Goal: Task Accomplishment & Management: Use online tool/utility

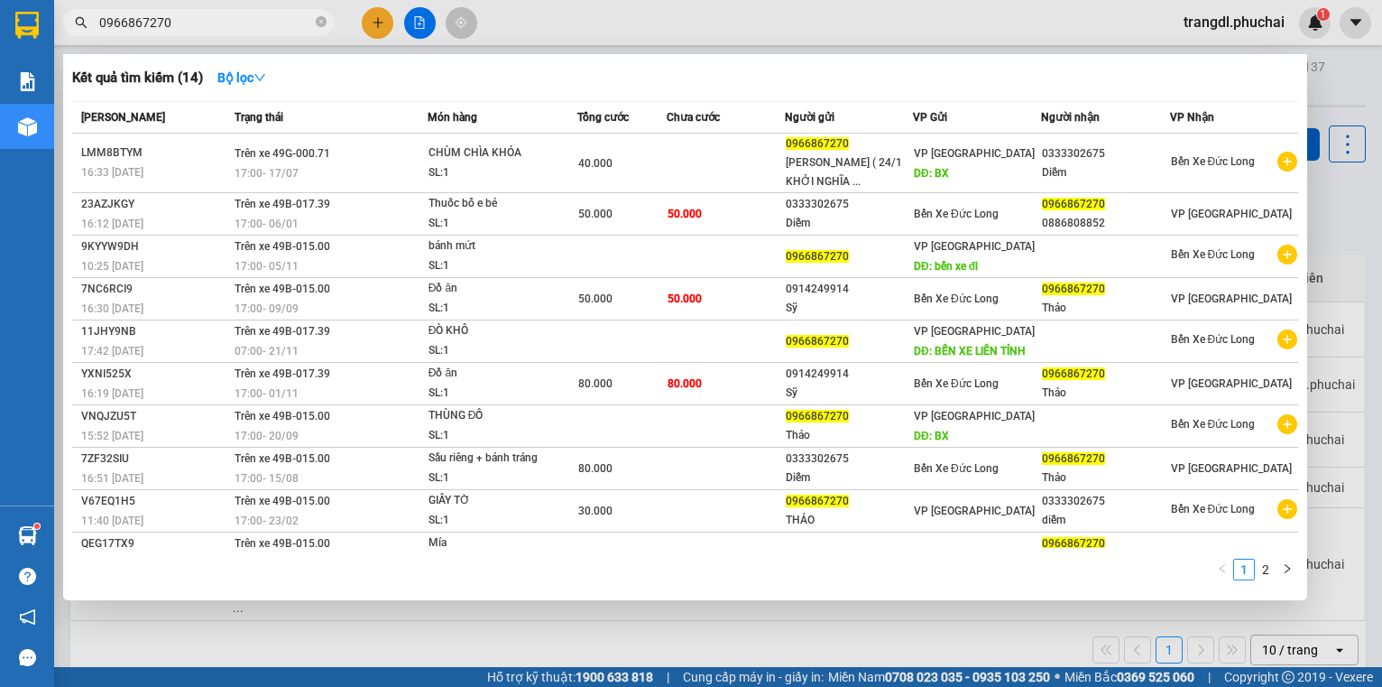
scroll to position [83, 0]
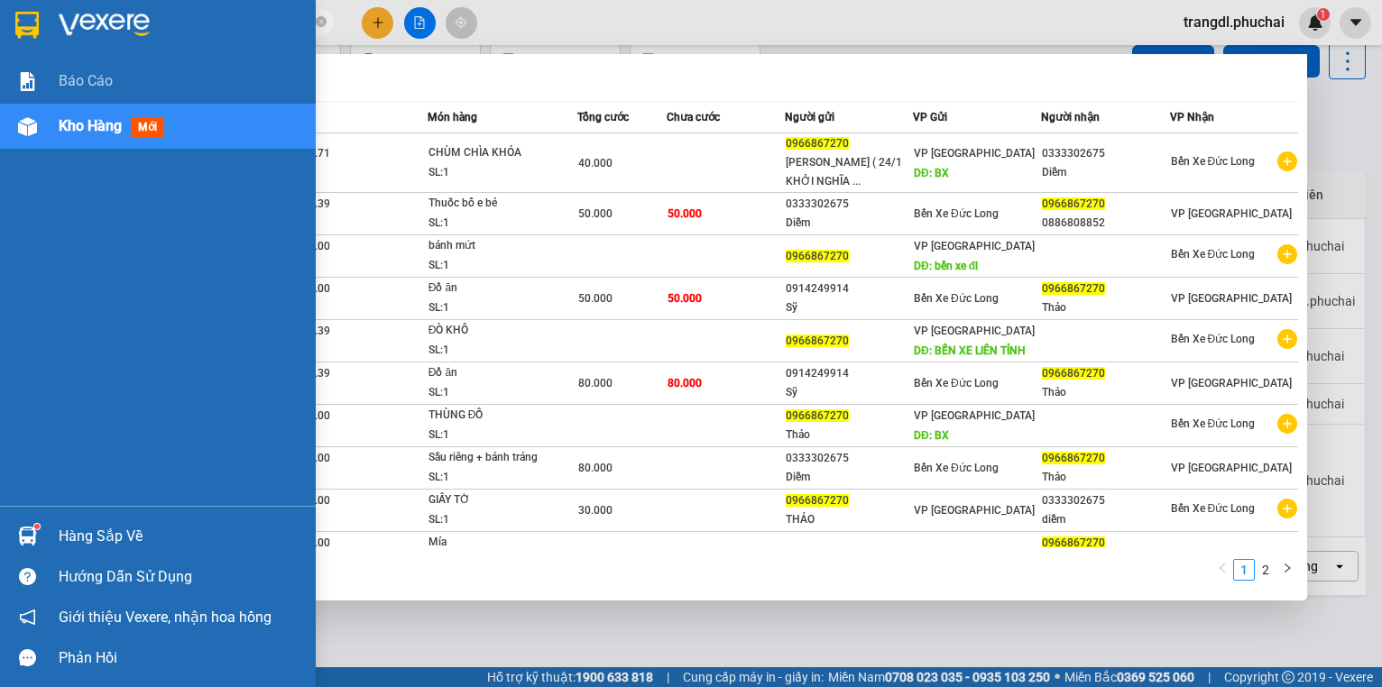
click at [20, 132] on img at bounding box center [27, 126] width 19 height 19
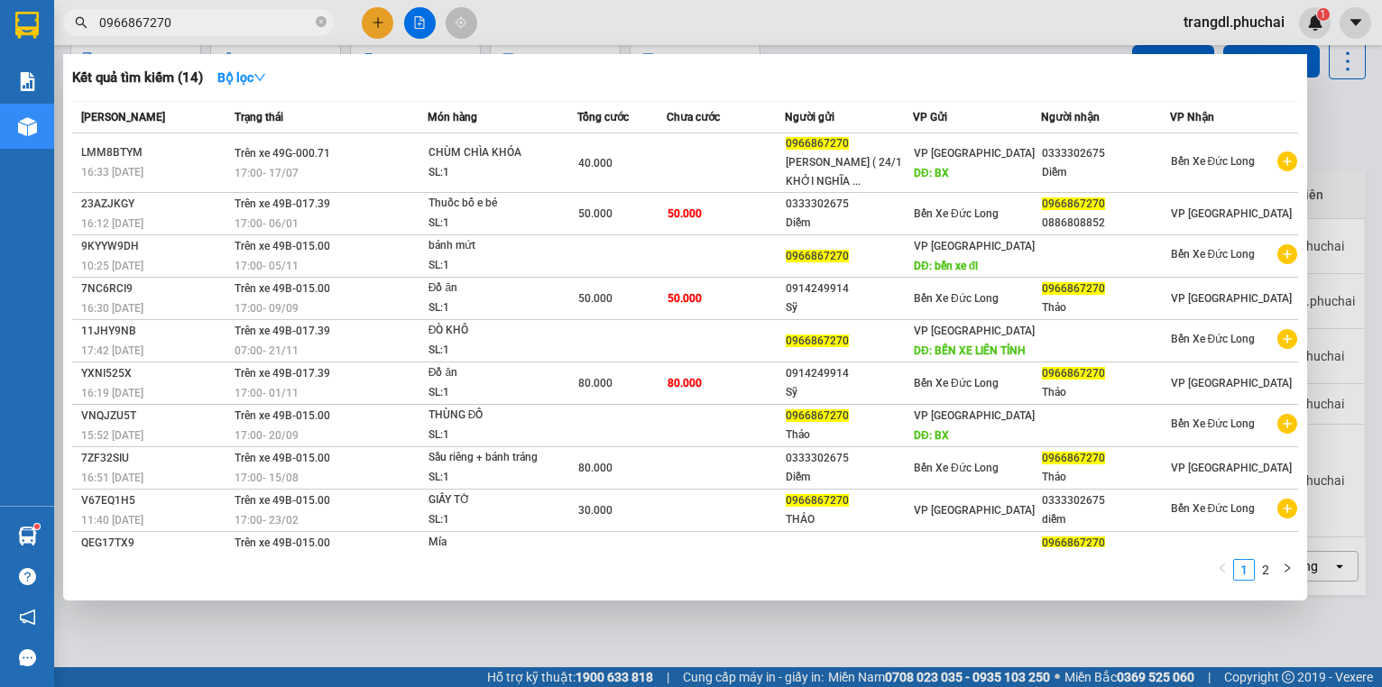
click at [425, 18] on div at bounding box center [691, 343] width 1382 height 687
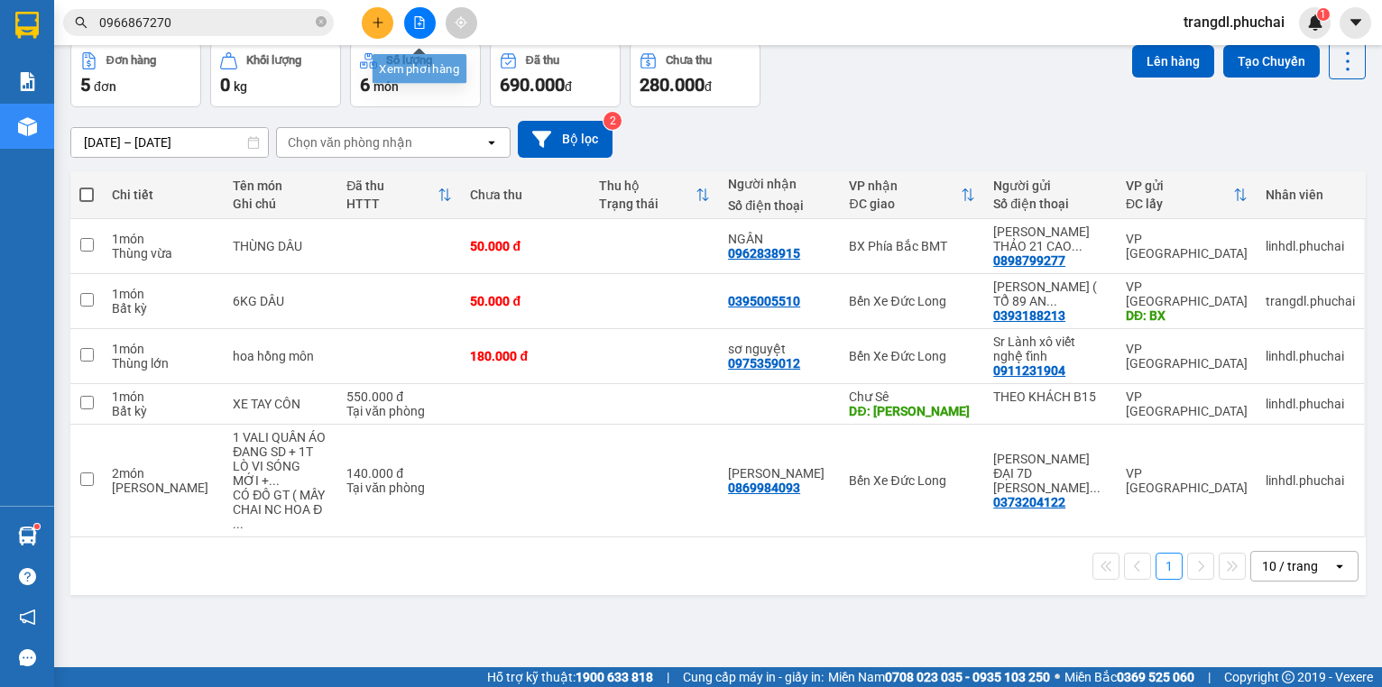
click at [419, 28] on icon "file-add" at bounding box center [420, 22] width 10 height 13
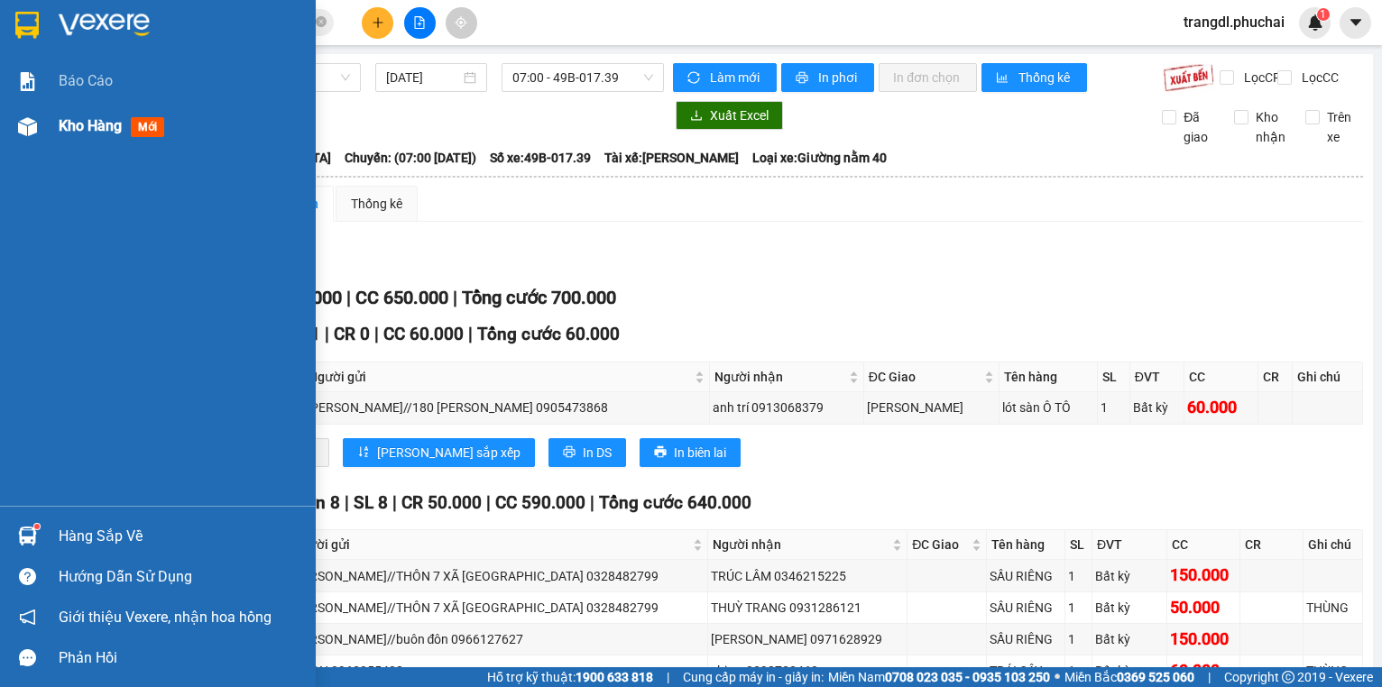
click at [37, 136] on div at bounding box center [28, 127] width 32 height 32
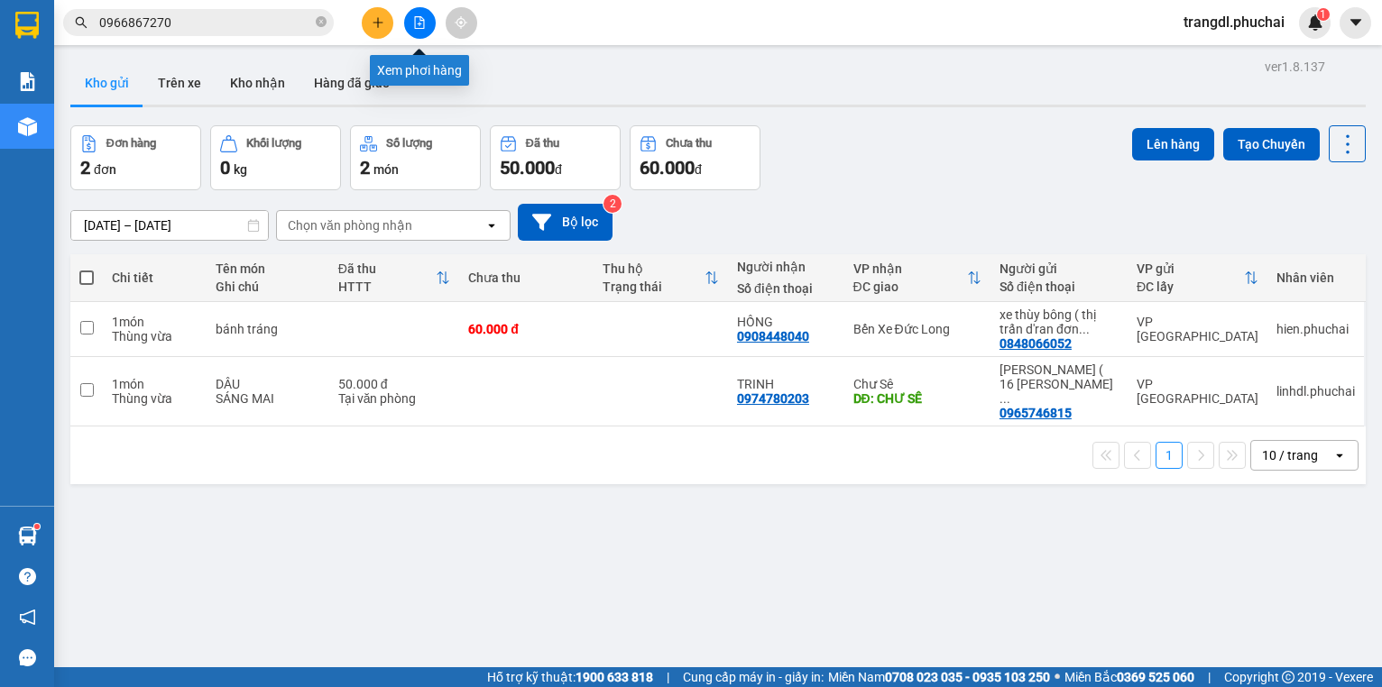
click at [424, 23] on icon "file-add" at bounding box center [420, 22] width 10 height 13
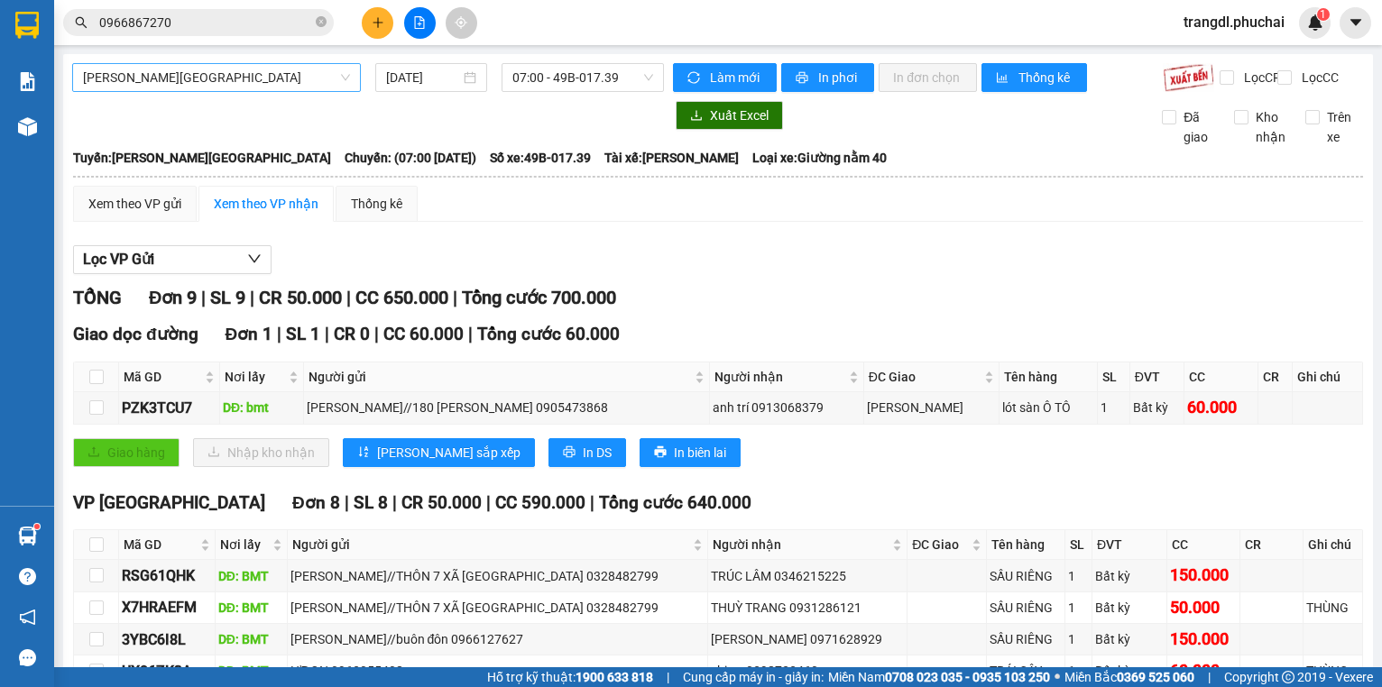
click at [244, 81] on span "[PERSON_NAME][GEOGRAPHIC_DATA]" at bounding box center [216, 77] width 267 height 27
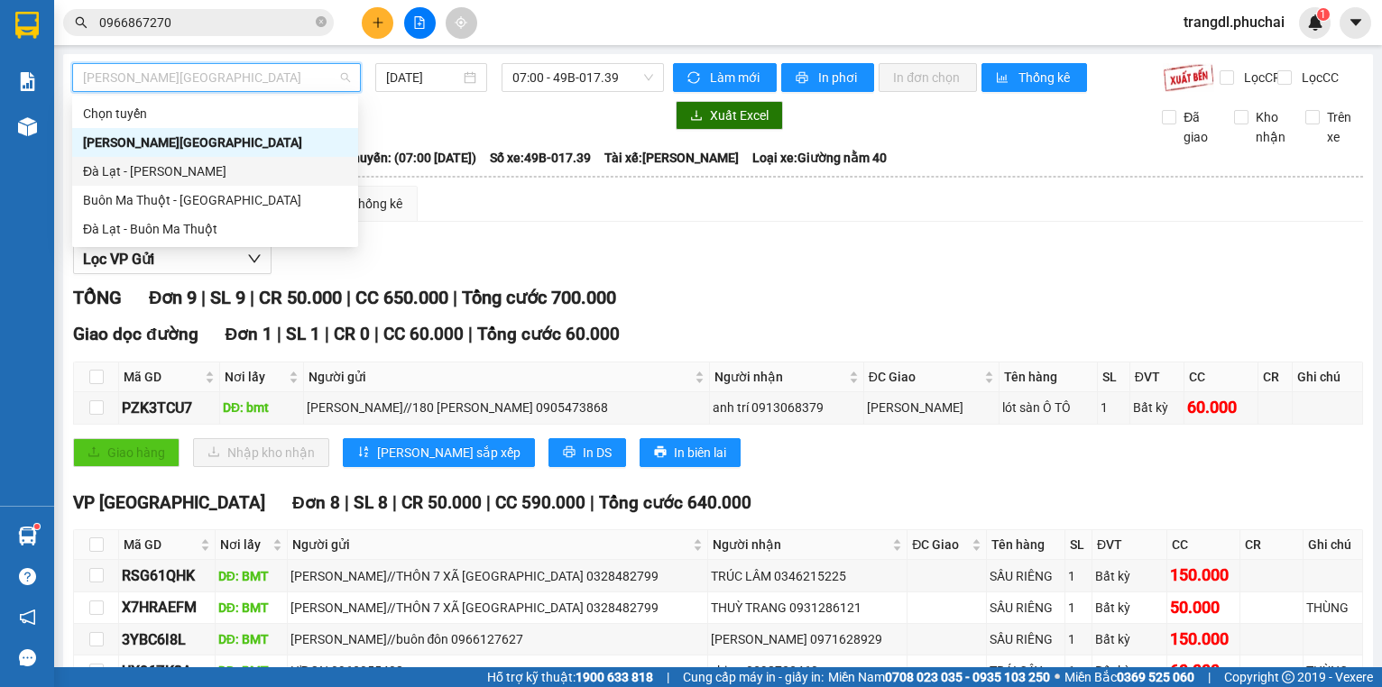
click at [252, 180] on div "Đà Lạt - [PERSON_NAME]" at bounding box center [215, 171] width 264 height 20
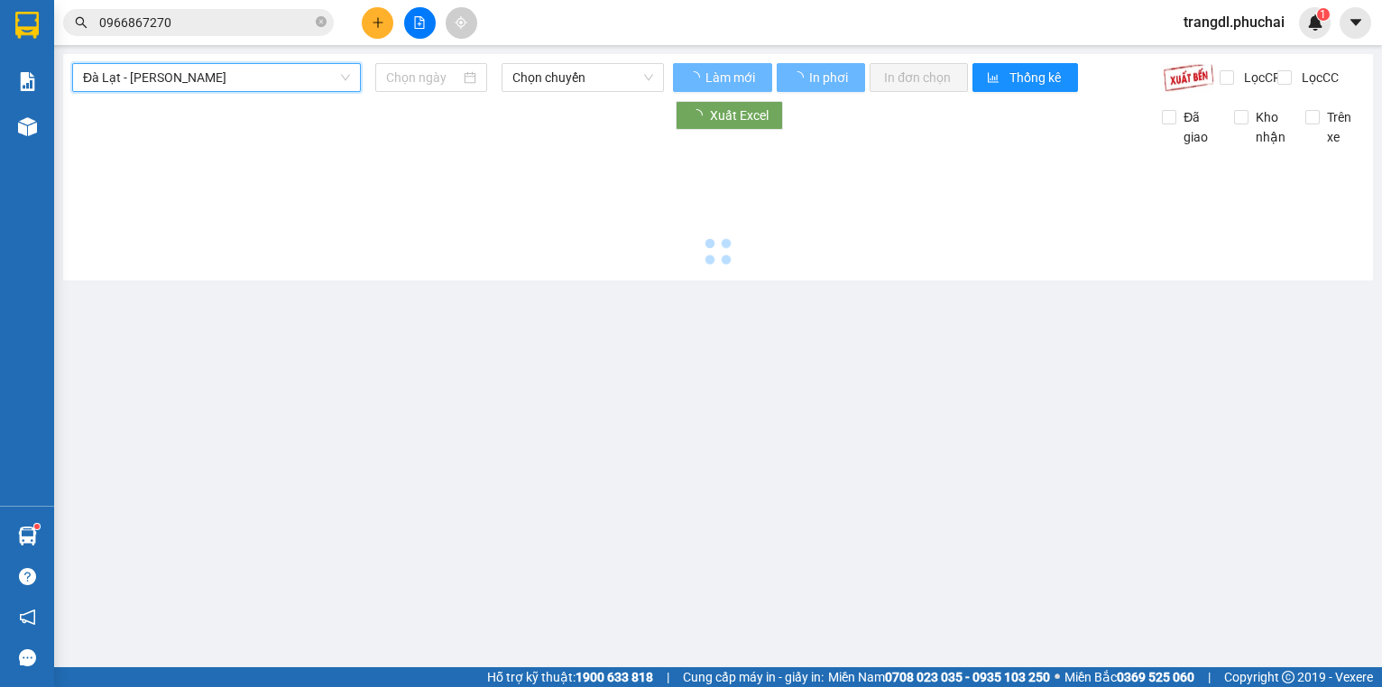
type input "[DATE]"
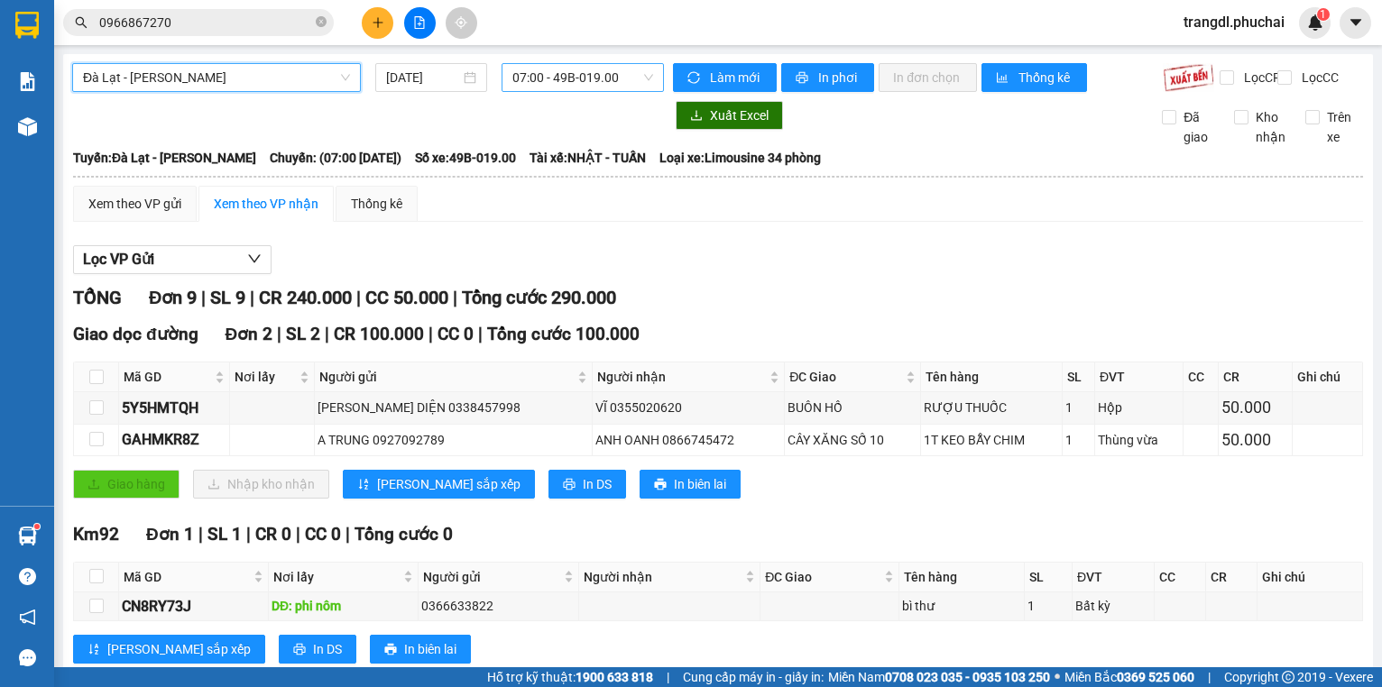
click at [577, 79] on span "07:00 - 49B-019.00" at bounding box center [582, 77] width 141 height 27
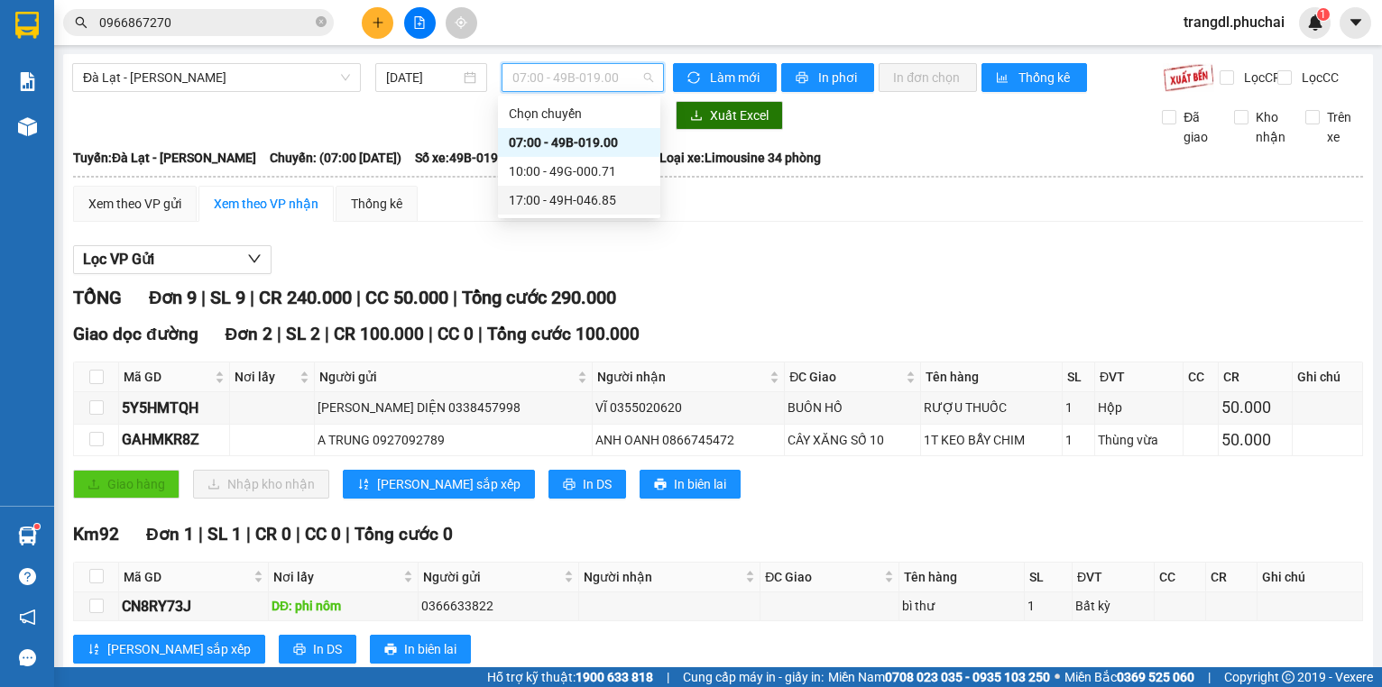
click at [604, 198] on div "17:00 - 49H-046.85" at bounding box center [579, 200] width 141 height 20
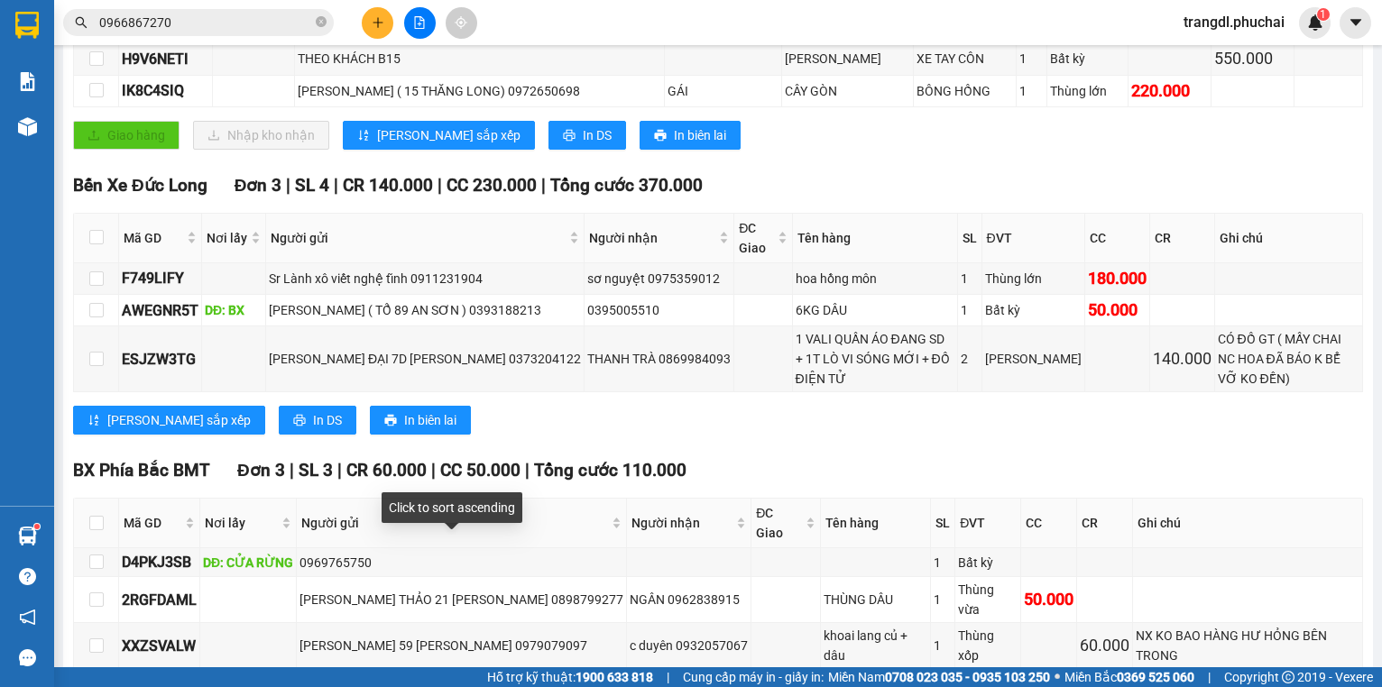
scroll to position [433, 0]
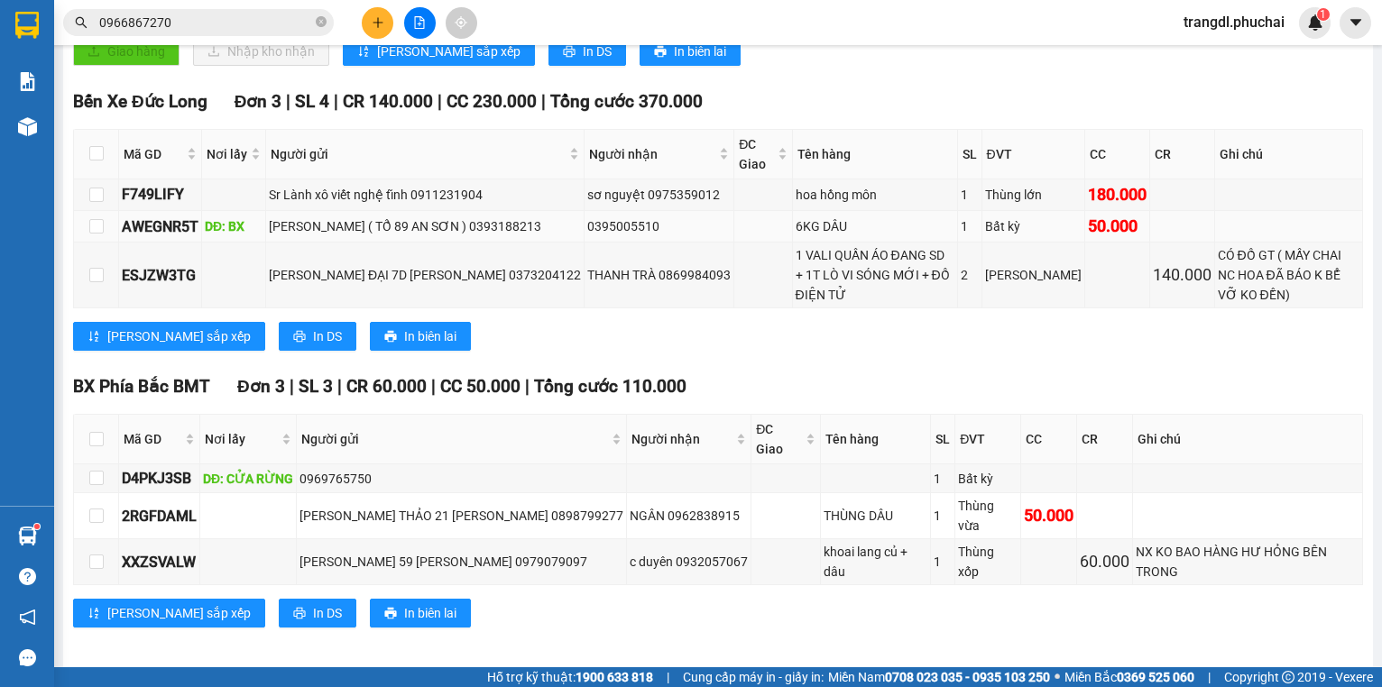
click at [617, 243] on td "0395005510" at bounding box center [660, 227] width 150 height 32
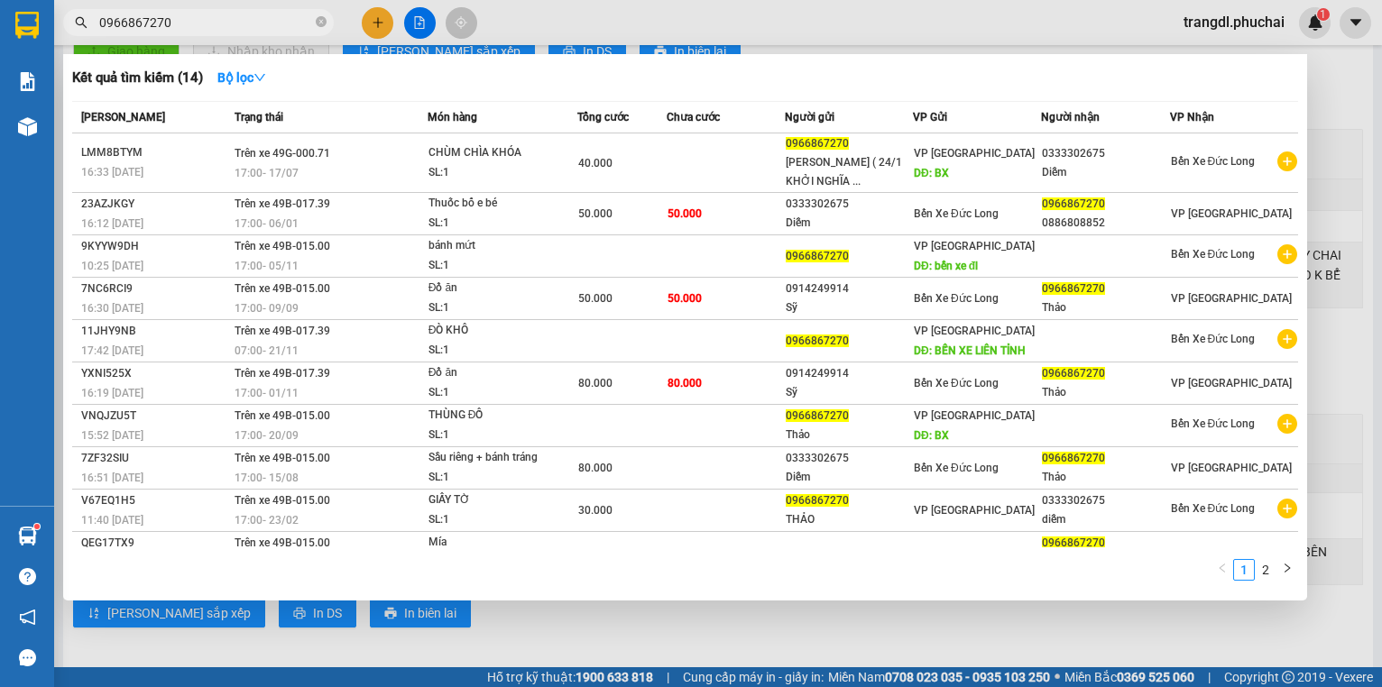
click at [273, 21] on input "0966867270" at bounding box center [205, 23] width 213 height 20
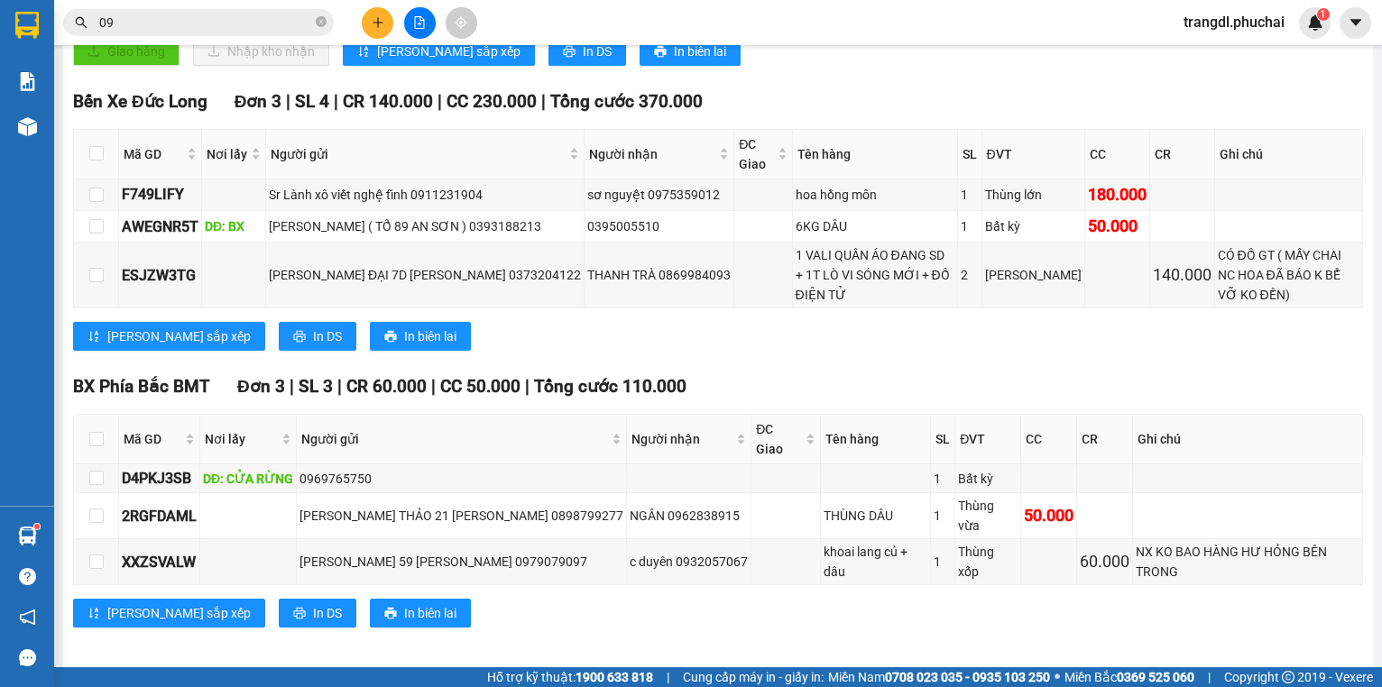
type input "0"
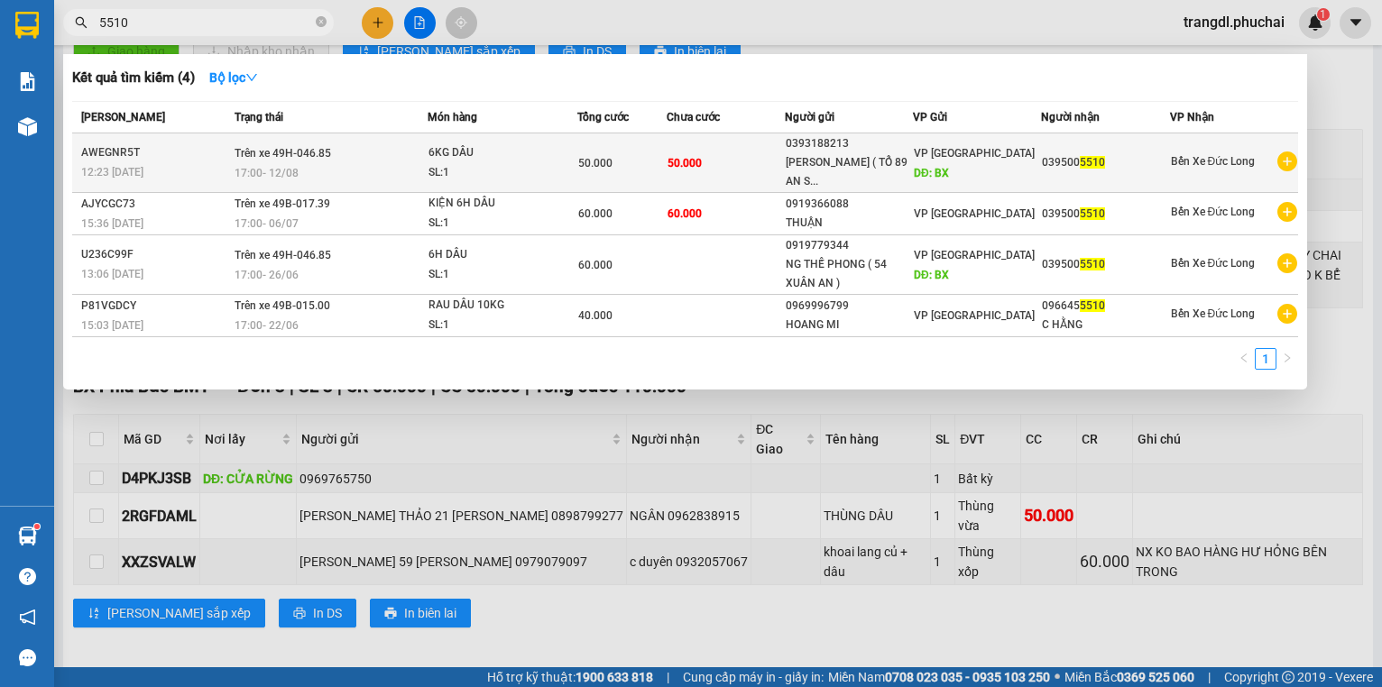
type input "5510"
click at [767, 168] on td "50.000" at bounding box center [726, 164] width 118 height 60
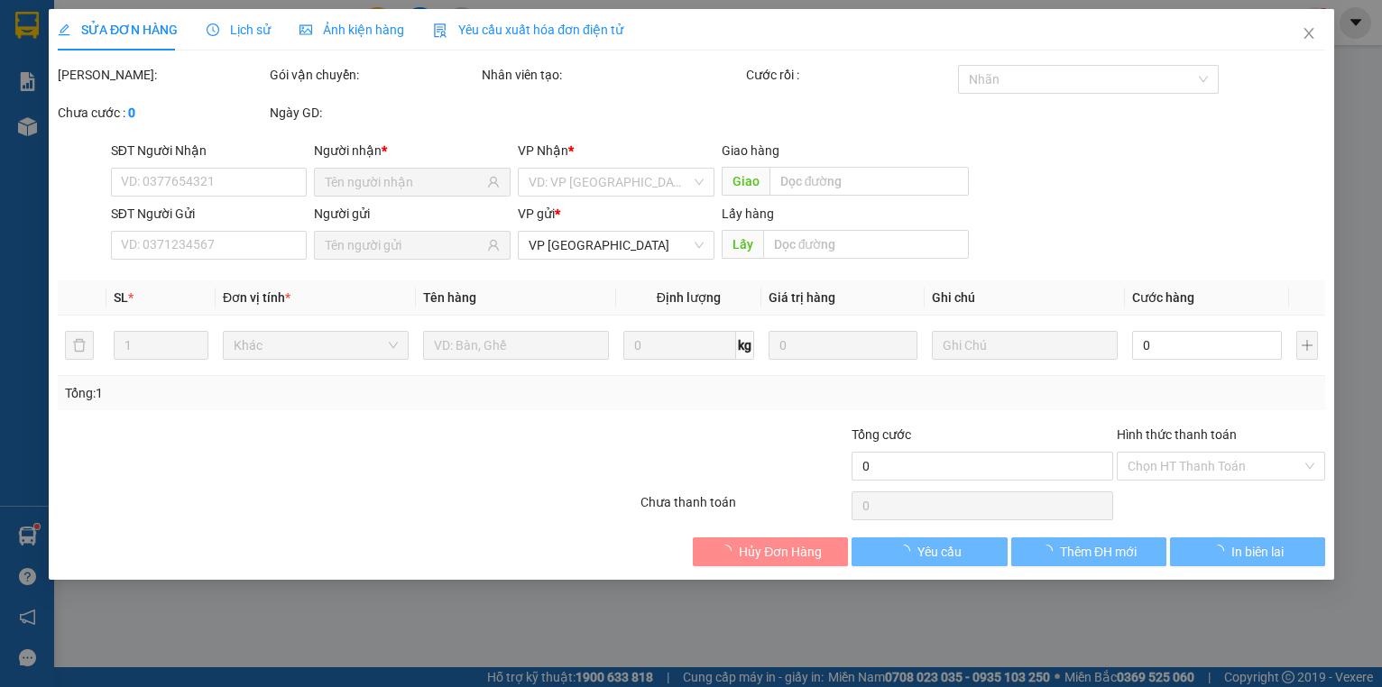
type input "0395005510"
type input "0393188213"
type input "BX"
type input "50.000"
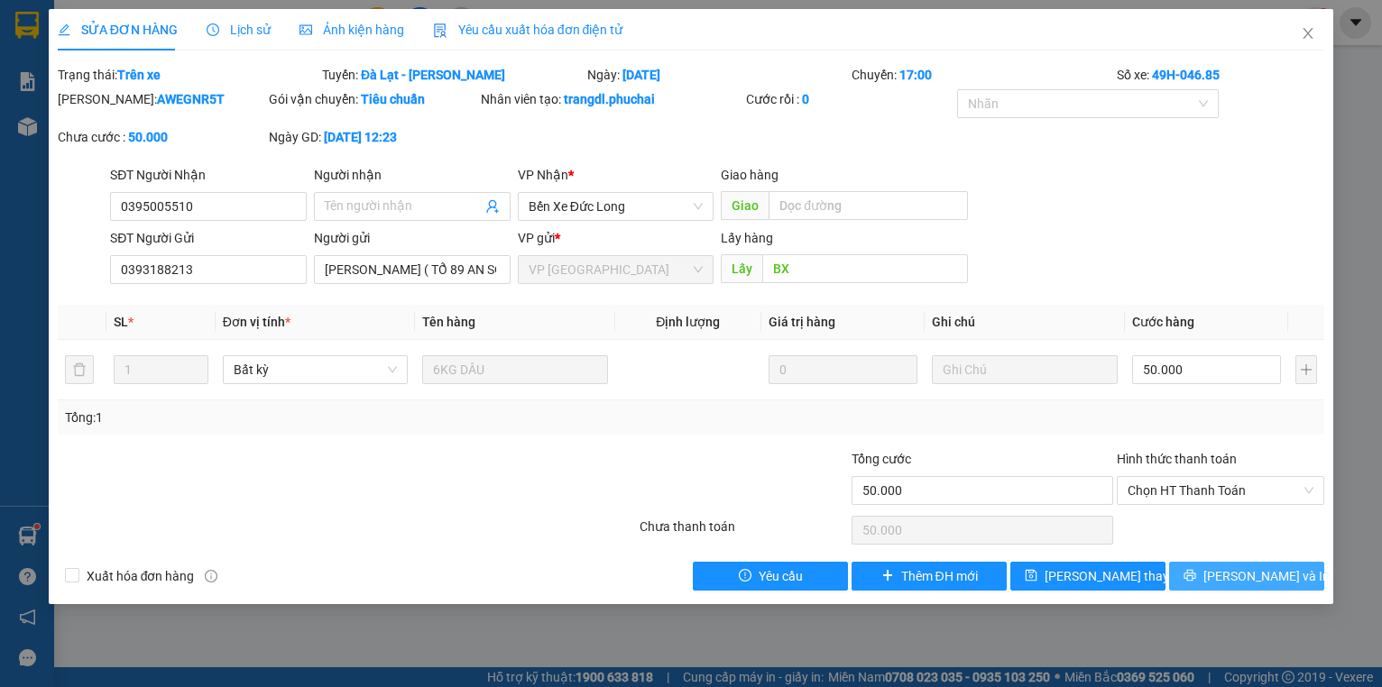
click at [1259, 576] on span "[PERSON_NAME] và In" at bounding box center [1267, 577] width 126 height 20
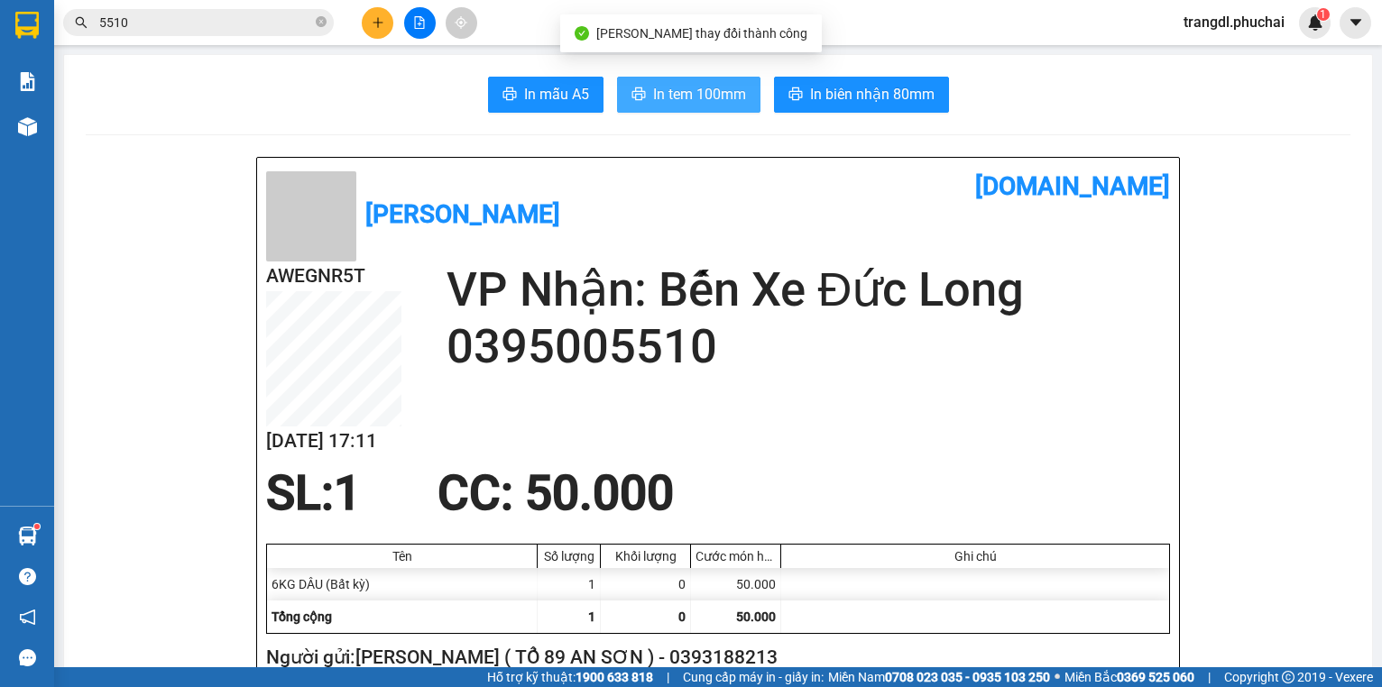
click at [642, 99] on button "In tem 100mm" at bounding box center [688, 95] width 143 height 36
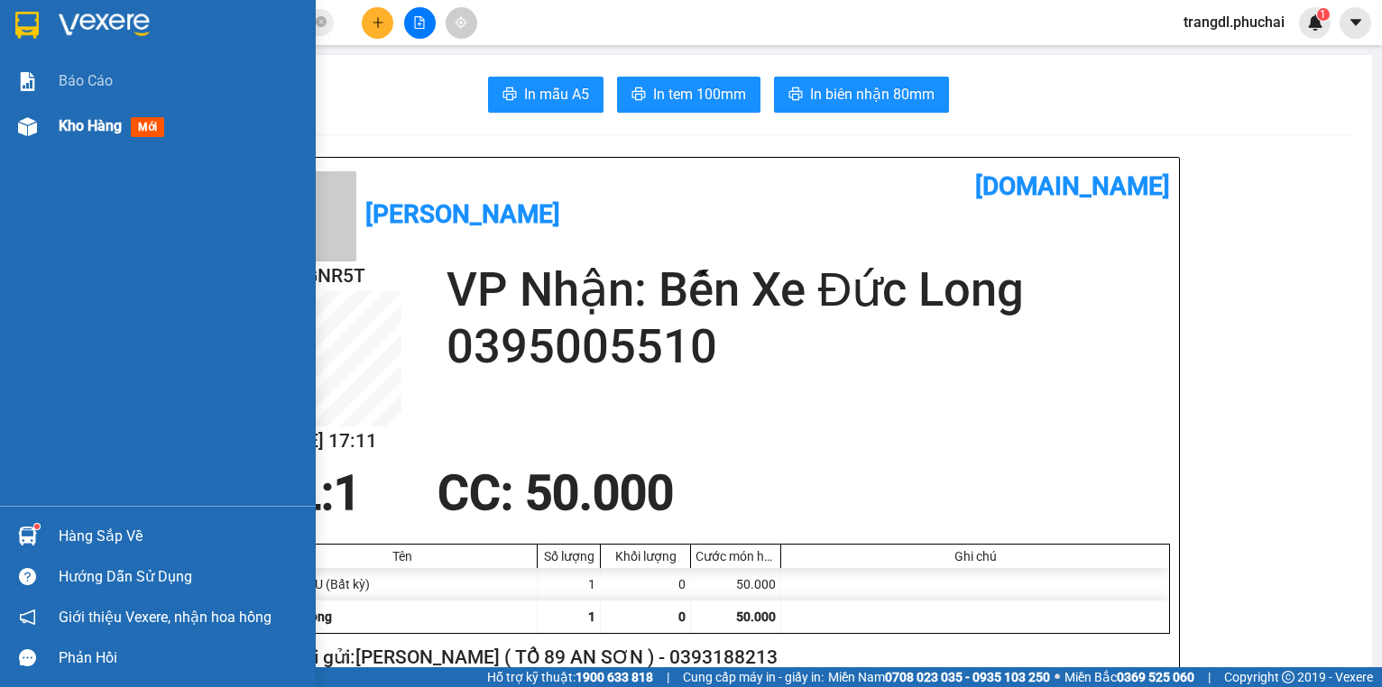
click at [20, 126] on img at bounding box center [27, 126] width 19 height 19
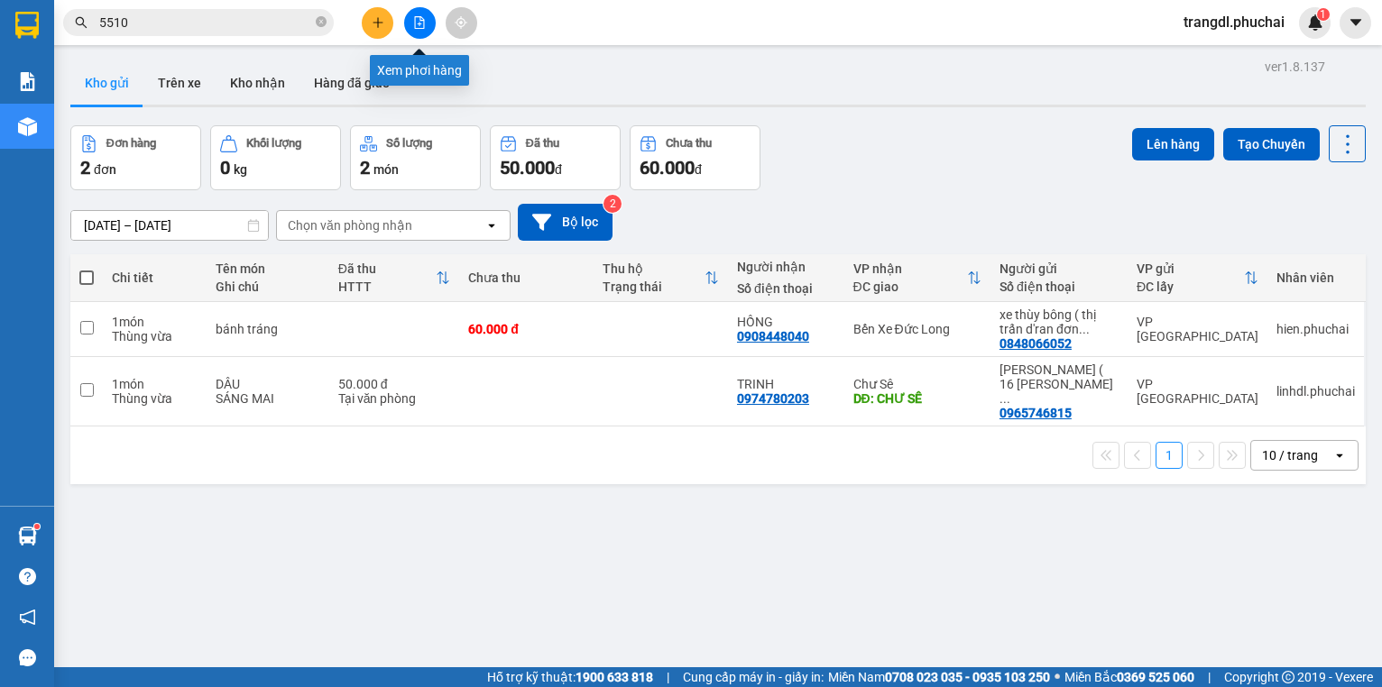
click at [410, 25] on button at bounding box center [420, 23] width 32 height 32
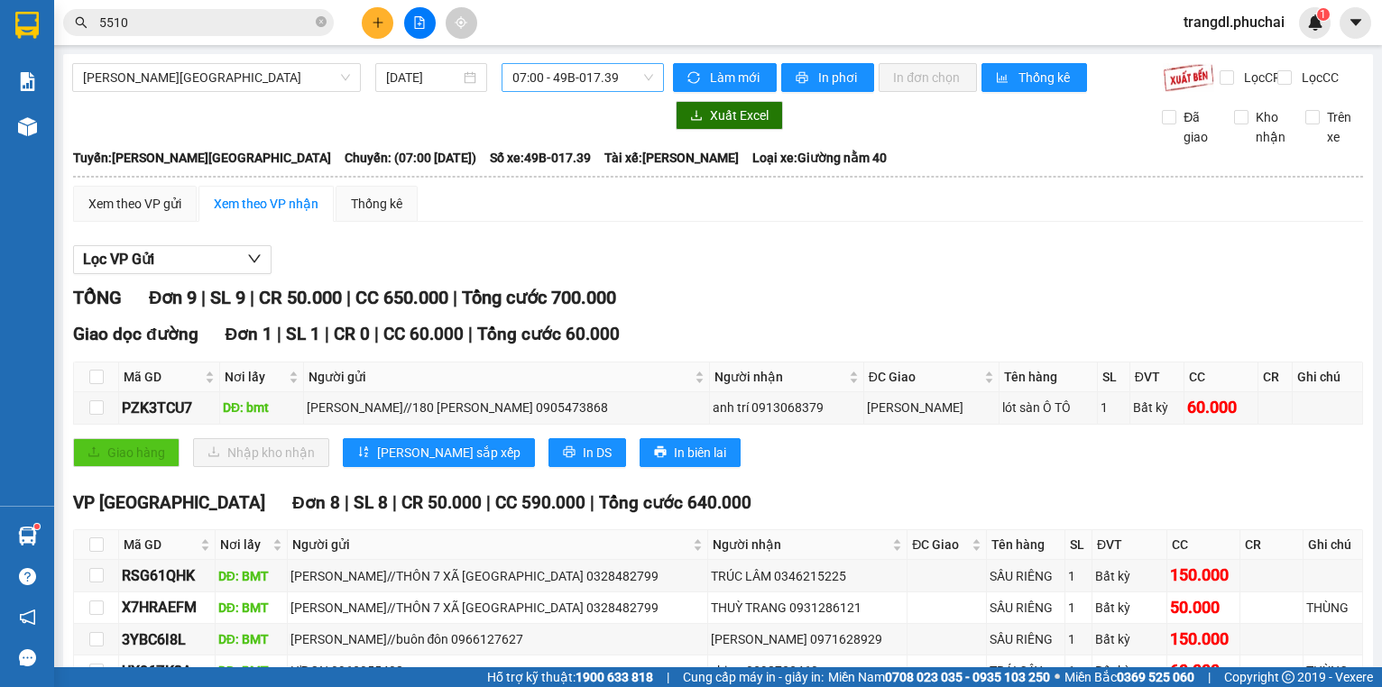
click at [525, 83] on span "07:00 - 49B-017.39" at bounding box center [582, 77] width 141 height 27
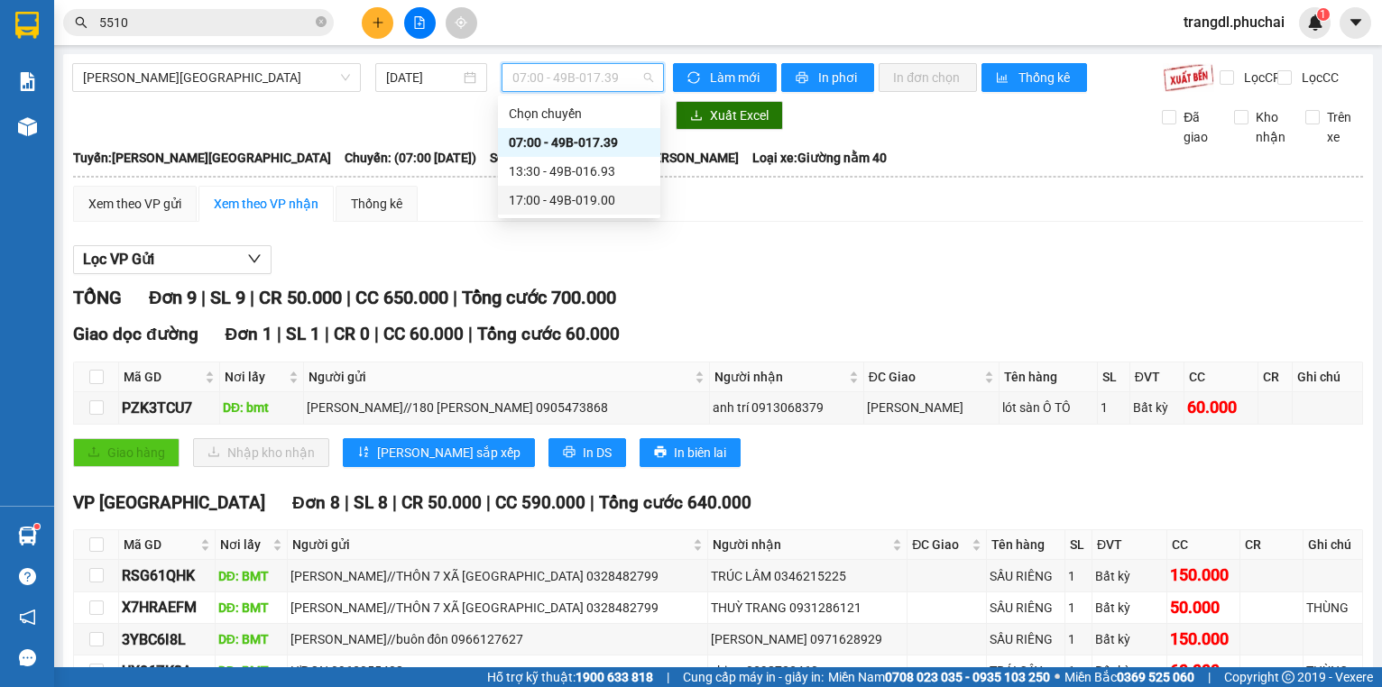
click at [550, 195] on div "17:00 - 49B-019.00" at bounding box center [579, 200] width 141 height 20
